Goal: Task Accomplishment & Management: Use online tool/utility

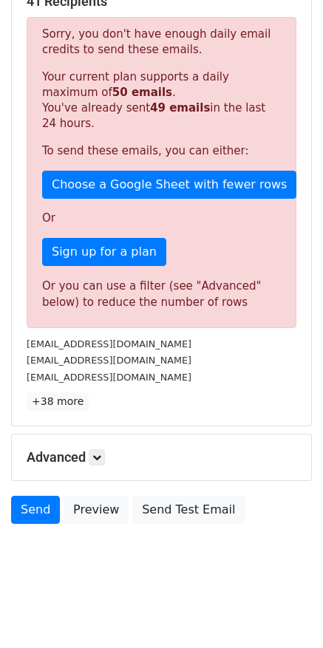
scroll to position [246, 0]
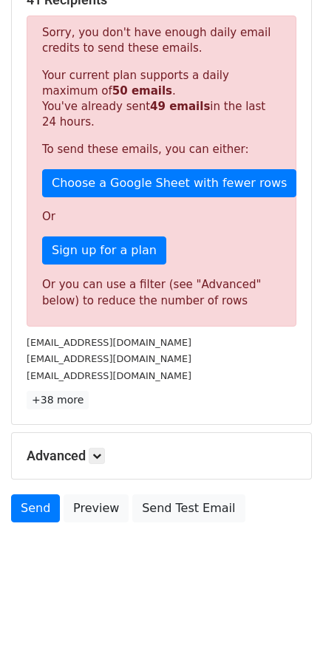
click at [115, 538] on body "New Campaign Daily emails left: 1 Google Sheet: 客人郵件_溫哥華 Variables Copy/paste..…" at bounding box center [161, 177] width 323 height 824
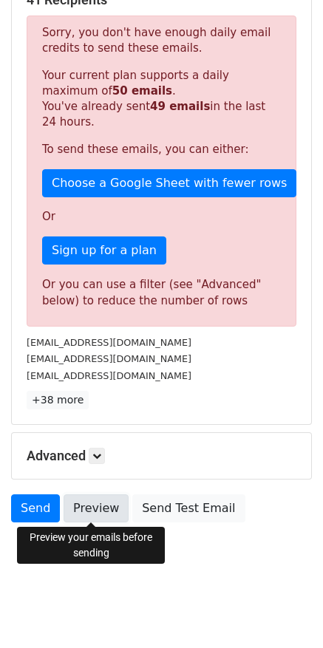
click at [108, 518] on link "Preview" at bounding box center [96, 508] width 65 height 28
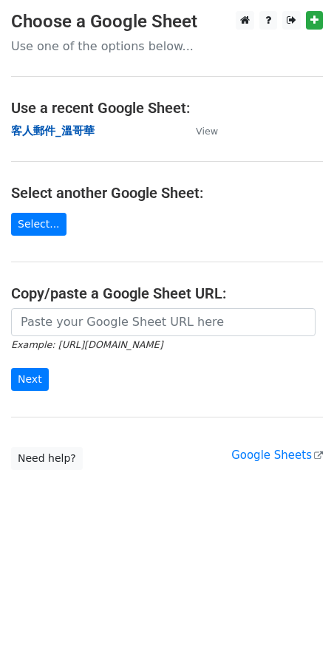
click at [75, 130] on strong "客人郵件_溫哥華" at bounding box center [52, 130] width 83 height 13
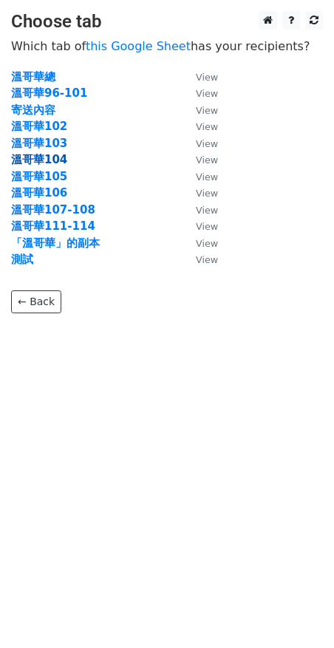
click at [56, 162] on strong "溫哥華104" at bounding box center [39, 159] width 56 height 13
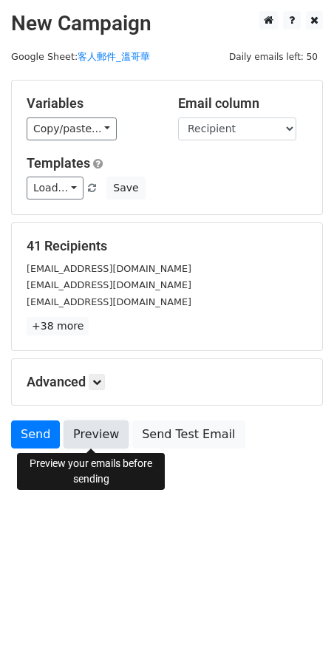
click at [106, 437] on link "Preview" at bounding box center [96, 434] width 65 height 28
